Goal: Task Accomplishment & Management: Complete application form

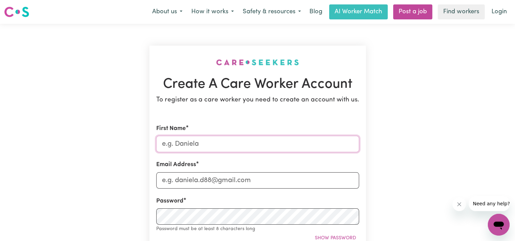
click at [169, 144] on input "First Name" at bounding box center [257, 144] width 203 height 16
type input "[PERSON_NAME]"
click at [236, 180] on input "[EMAIL_ADDRESS][DOMAIN_NAME]" at bounding box center [257, 180] width 203 height 16
type input "[EMAIL_ADDRESS][DOMAIN_NAME]"
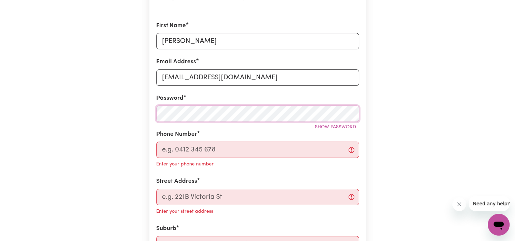
scroll to position [103, 0]
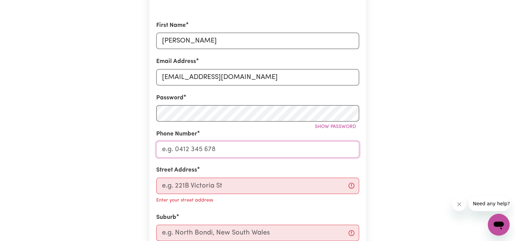
click at [240, 153] on input "Phone Number" at bounding box center [257, 149] width 203 height 16
type input "0422700656"
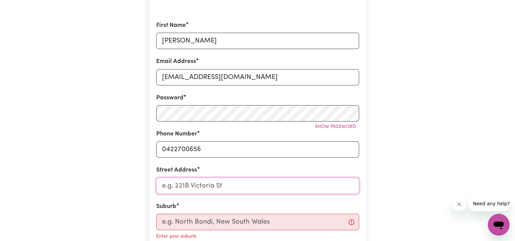
click at [218, 184] on input "Street Address" at bounding box center [257, 186] width 203 height 16
type input "4"
type input "[STREET_ADDRESS]"
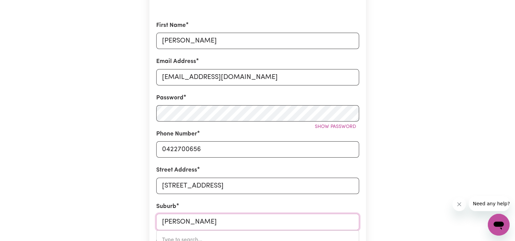
type input "Rose Bay"
type input "[GEOGRAPHIC_DATA], [GEOGRAPHIC_DATA], 2029"
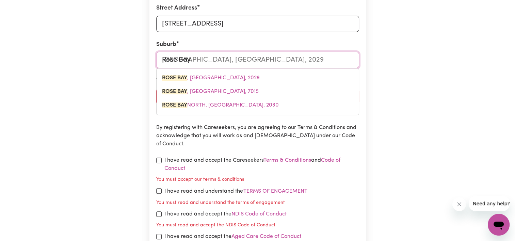
scroll to position [283, 0]
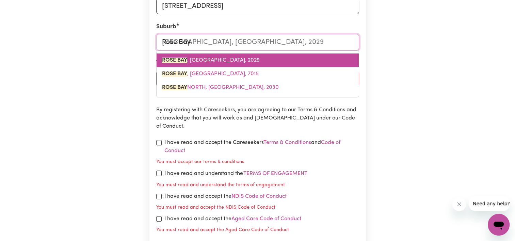
click at [207, 63] on span "[GEOGRAPHIC_DATA] , [GEOGRAPHIC_DATA], 2029" at bounding box center [211, 60] width 98 height 5
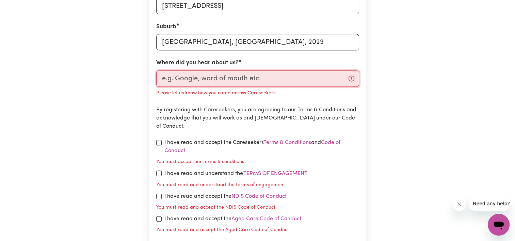
click at [194, 74] on input "Where did you hear about us?" at bounding box center [257, 78] width 203 height 16
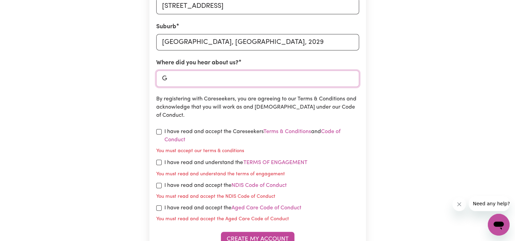
type input "G"
click at [194, 74] on input "Where did you hear about us?" at bounding box center [257, 78] width 203 height 16
type input "S"
type input "Indeed"
click at [160, 130] on input "checkbox" at bounding box center [158, 131] width 5 height 5
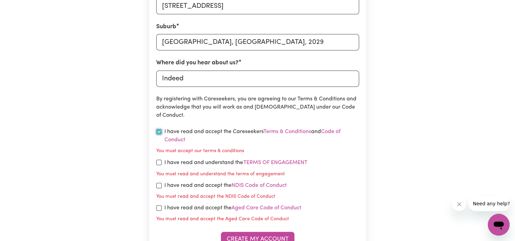
checkbox input "true"
click at [155, 160] on section "Create A Care Worker Account To register as a care worker you need to create an…" at bounding box center [257, 11] width 216 height 497
click at [158, 163] on input "checkbox" at bounding box center [158, 162] width 5 height 5
checkbox input "true"
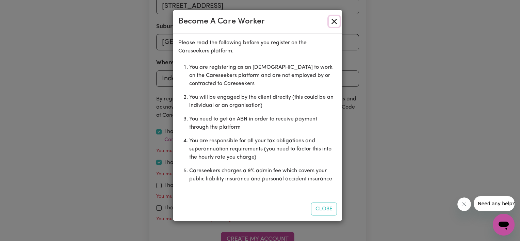
click at [335, 19] on button "Close" at bounding box center [334, 21] width 11 height 11
